Goal: Book appointment/travel/reservation

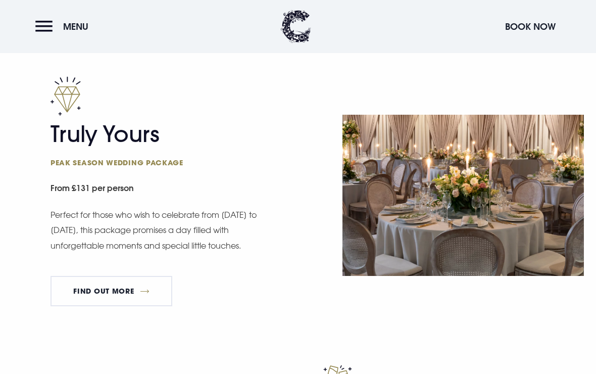
scroll to position [561, 0]
click at [145, 290] on link "FIND OUT MORE" at bounding box center [111, 291] width 122 height 30
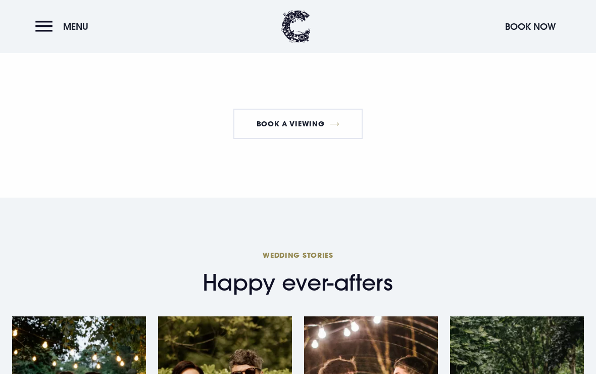
scroll to position [1367, 0]
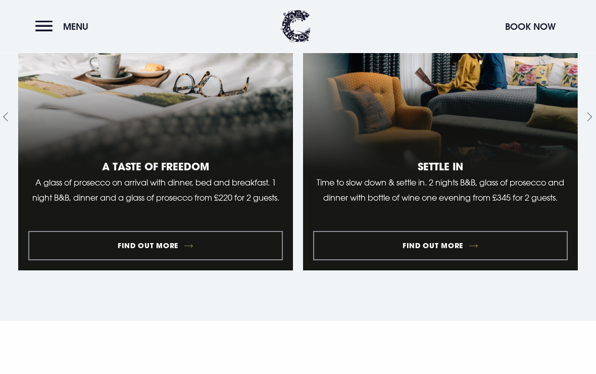
scroll to position [940, 0]
click at [499, 145] on link "2 of 10" at bounding box center [440, 117] width 275 height 306
